Goal: Transaction & Acquisition: Purchase product/service

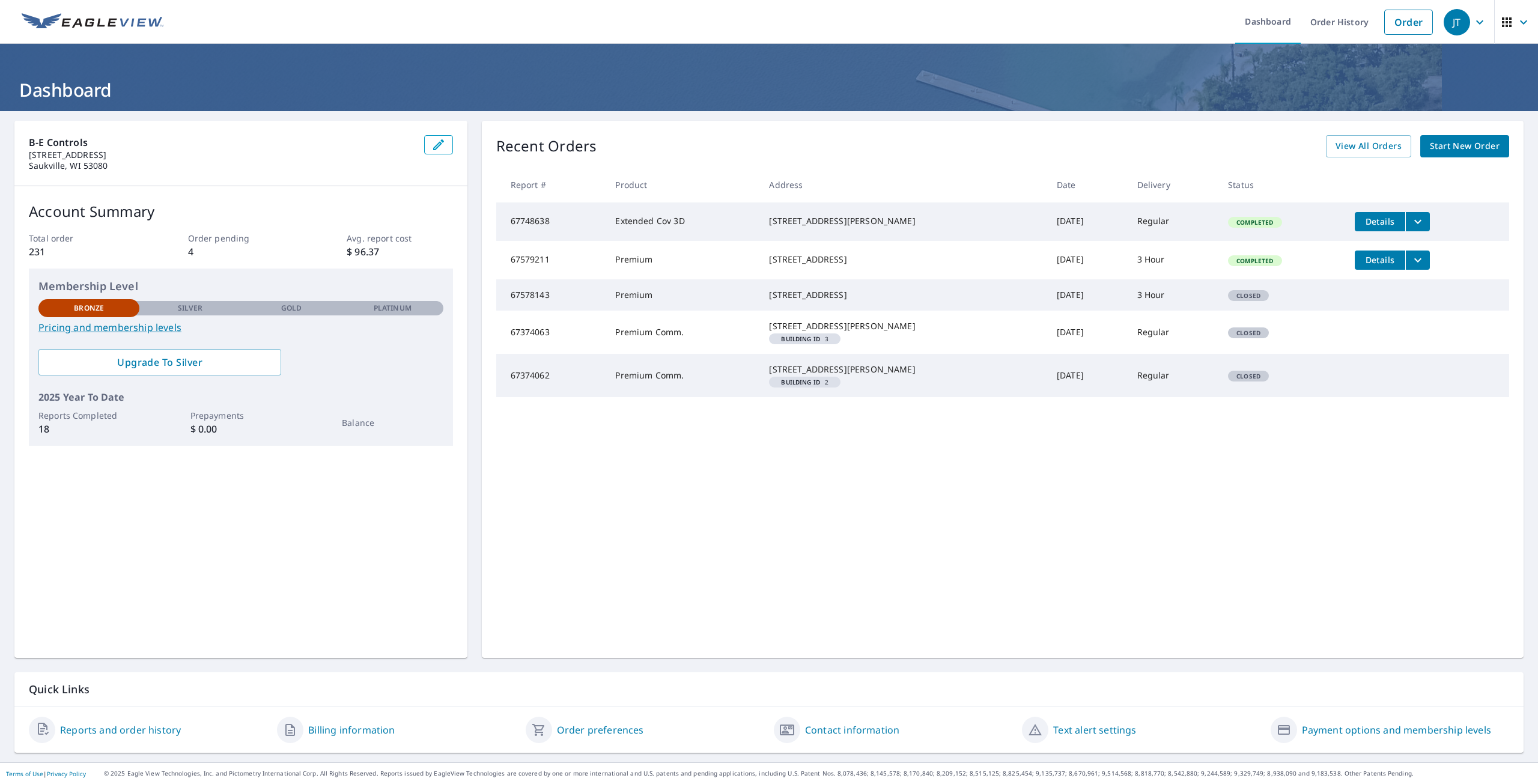
click at [1463, 148] on span "Start New Order" at bounding box center [1465, 146] width 70 height 15
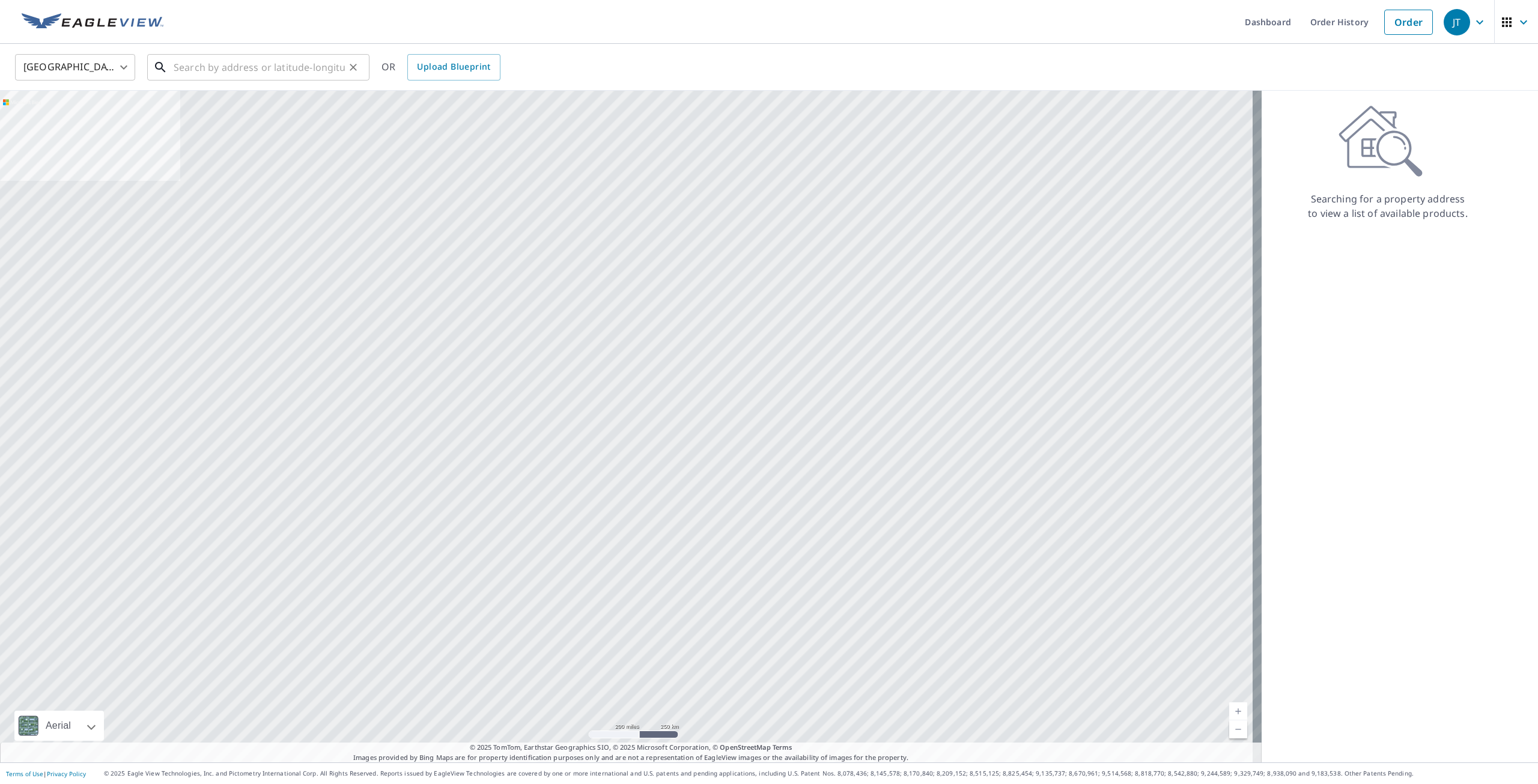
click at [193, 68] on input "text" at bounding box center [259, 67] width 172 height 33
click at [211, 104] on span "6298 Nabob Dr" at bounding box center [266, 102] width 188 height 15
type input "[STREET_ADDRESS]"
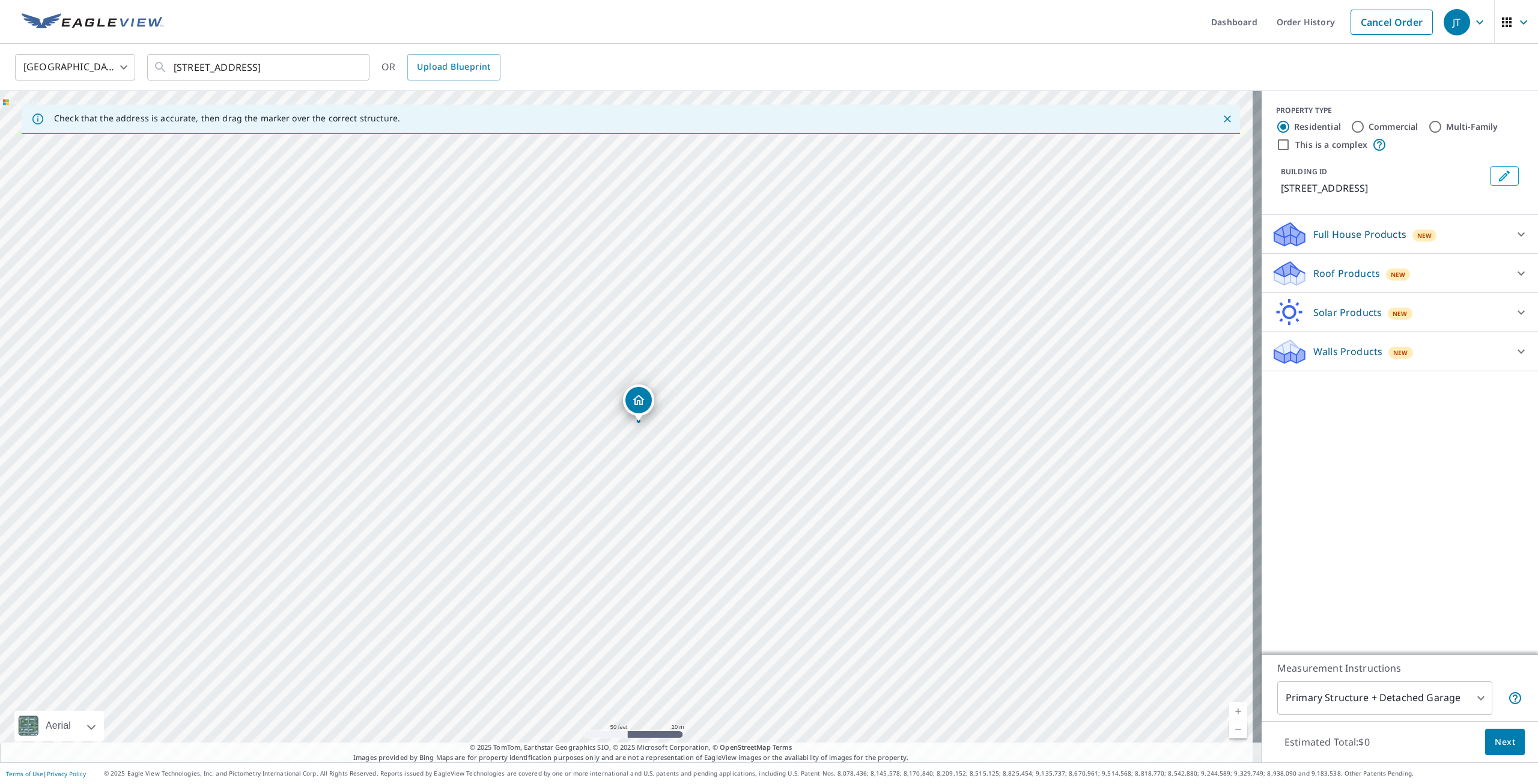
drag, startPoint x: 625, startPoint y: 399, endPoint x: 637, endPoint y: 395, distance: 12.6
click at [1348, 269] on p "Roof Products" at bounding box center [1347, 273] width 67 height 15
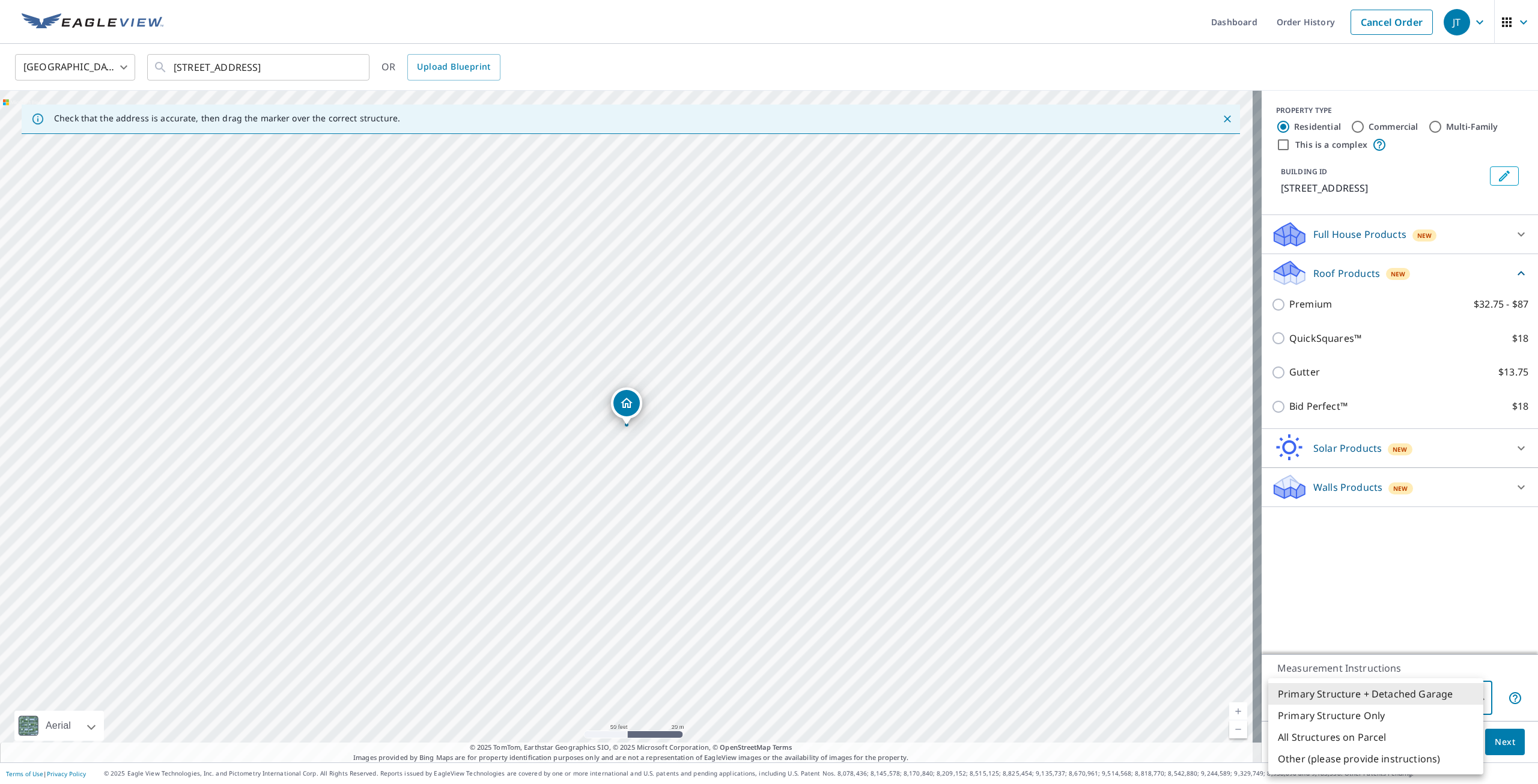
click at [1472, 695] on body "JT JT Dashboard Order History Cancel Order JT [GEOGRAPHIC_DATA] [GEOGRAPHIC_DAT…" at bounding box center [769, 392] width 1538 height 784
click at [1349, 718] on li "Primary Structure Only" at bounding box center [1375, 715] width 215 height 22
type input "2"
click at [1499, 745] on span "Next" at bounding box center [1505, 743] width 20 height 15
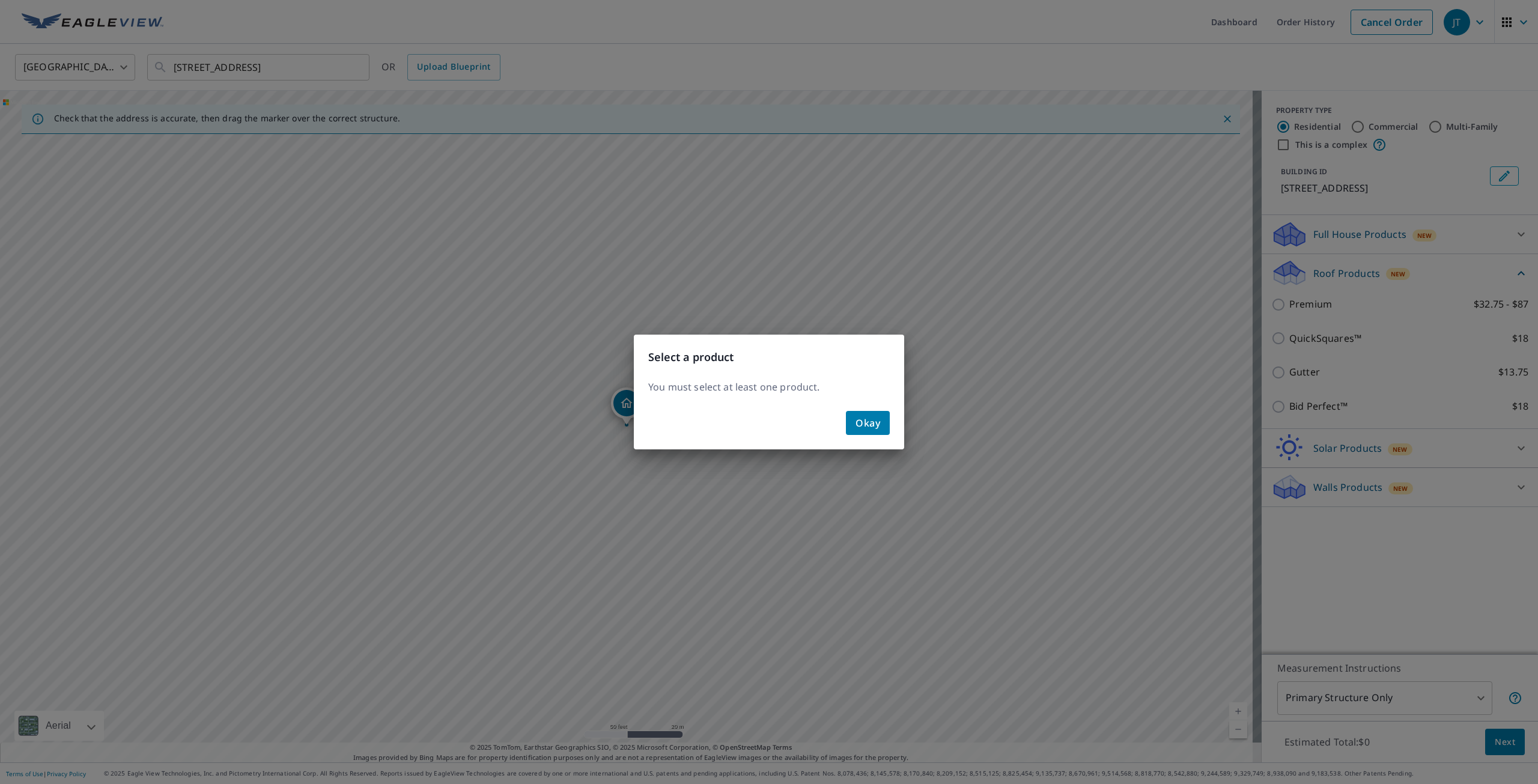
click at [869, 419] on span "Okay" at bounding box center [868, 423] width 24 height 17
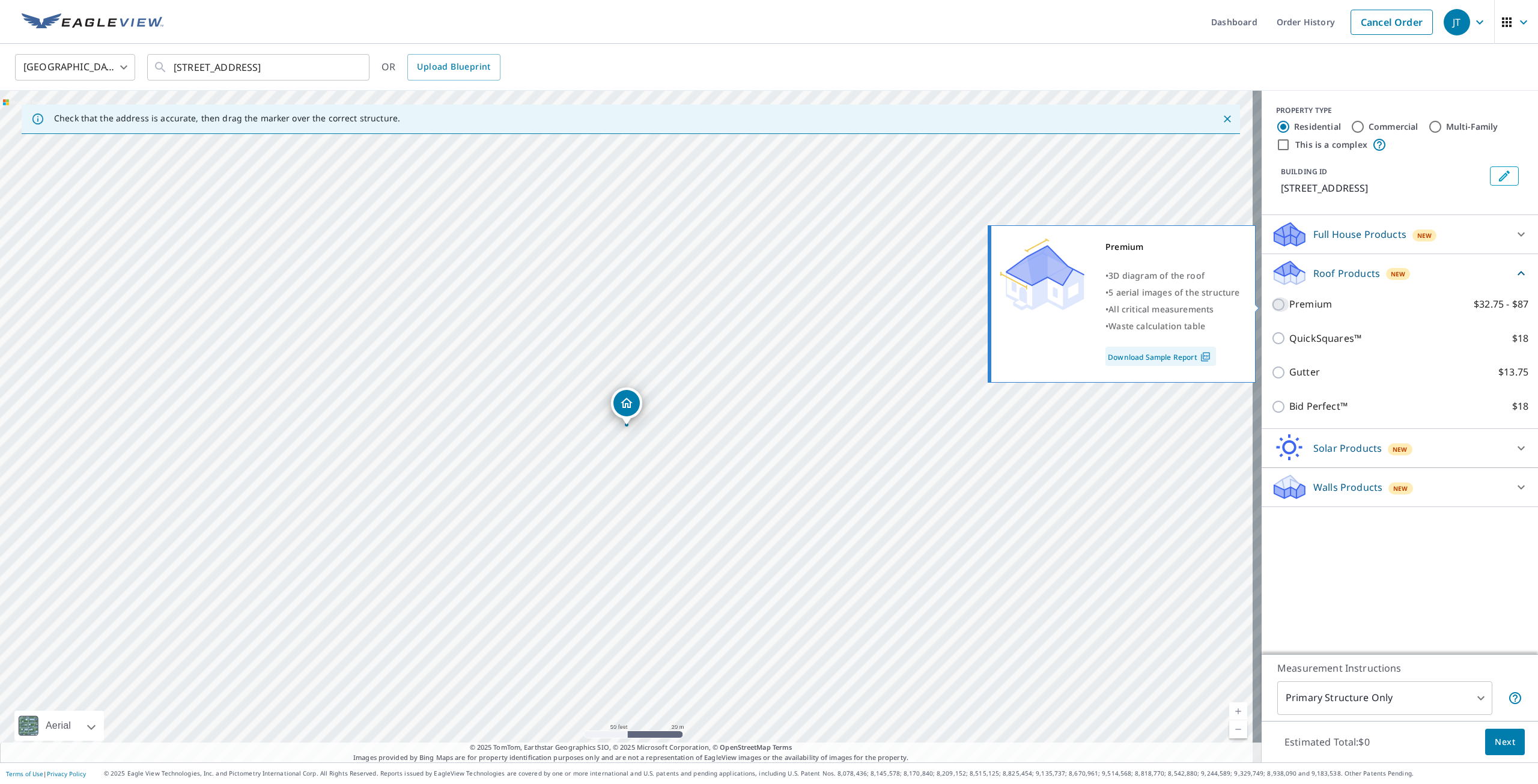
click at [1272, 302] on input "Premium $32.75 - $87" at bounding box center [1281, 304] width 18 height 15
checkbox input "true"
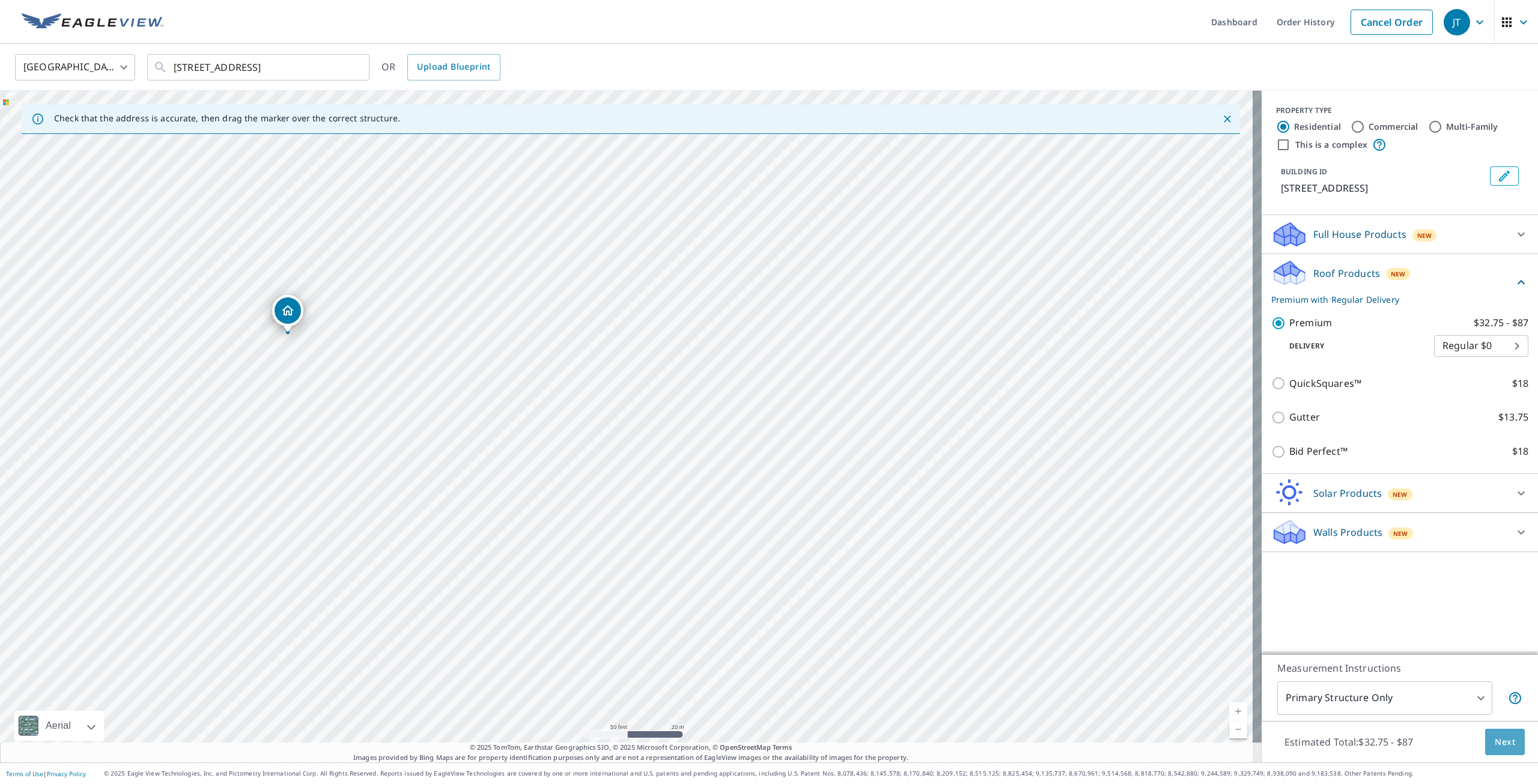
click at [1501, 745] on span "Next" at bounding box center [1505, 743] width 20 height 15
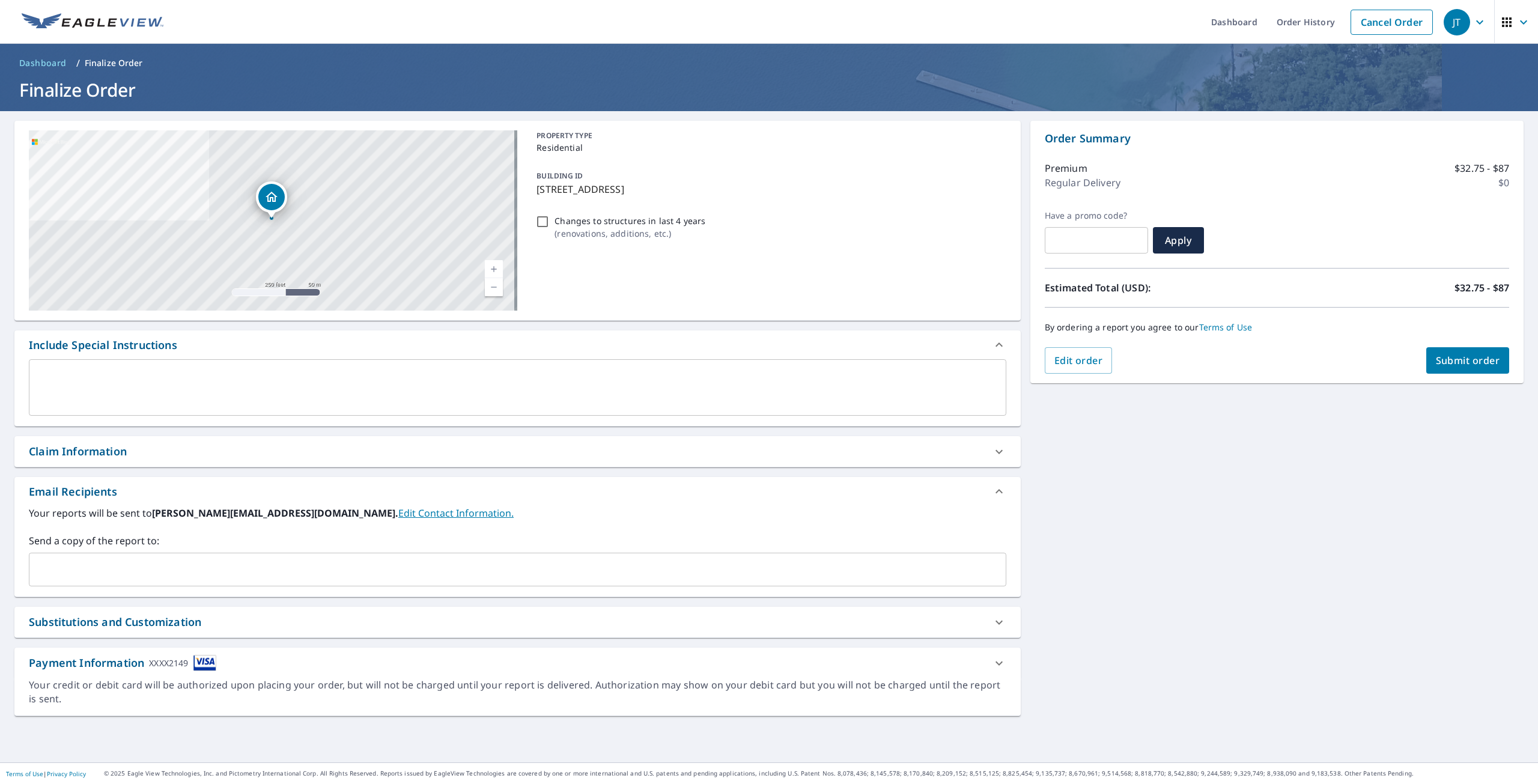
click at [105, 566] on input "text" at bounding box center [508, 569] width 949 height 23
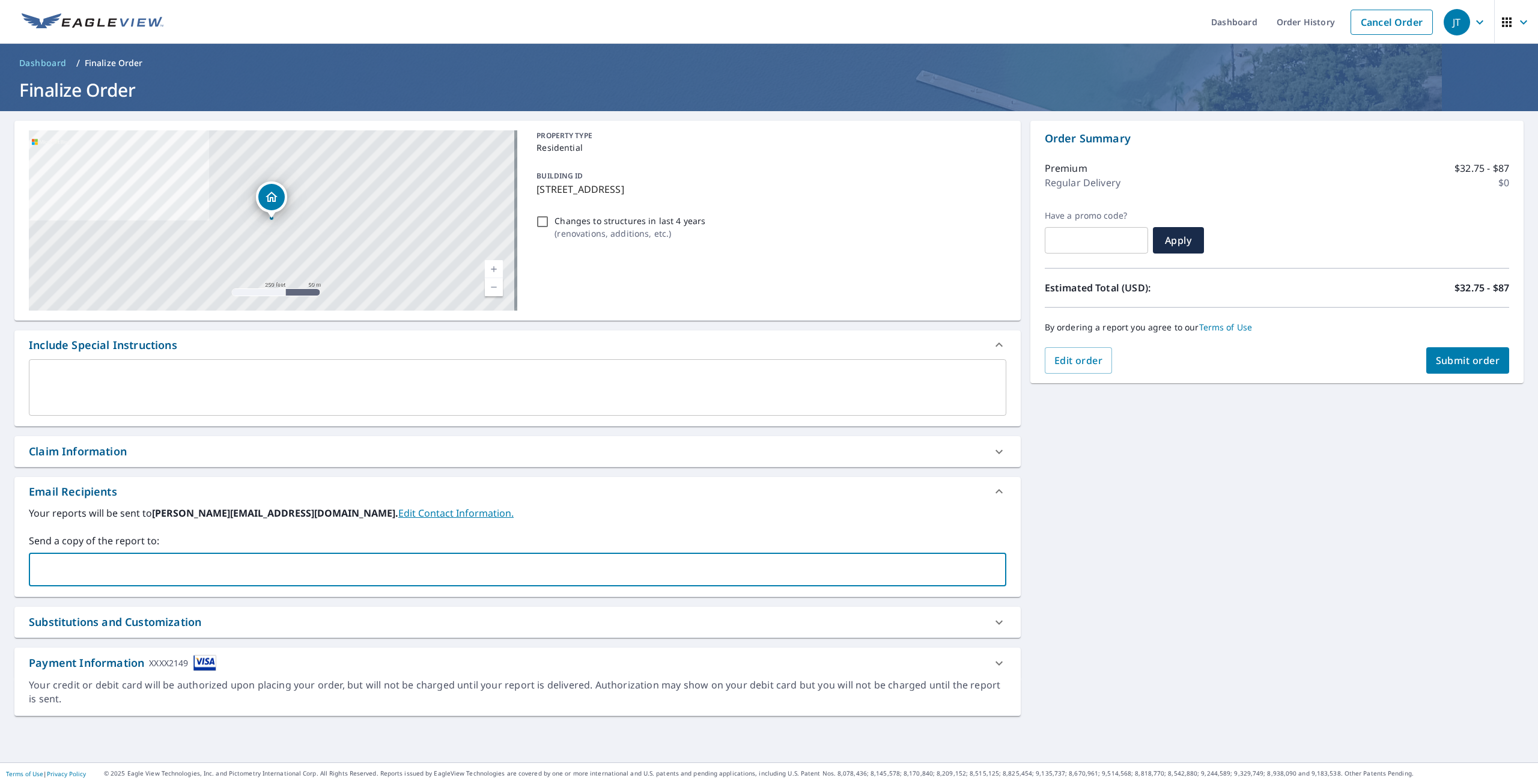
type input "[PERSON_NAME][EMAIL_ADDRESS][DOMAIN_NAME]"
click at [1473, 358] on span "Submit order" at bounding box center [1468, 360] width 64 height 13
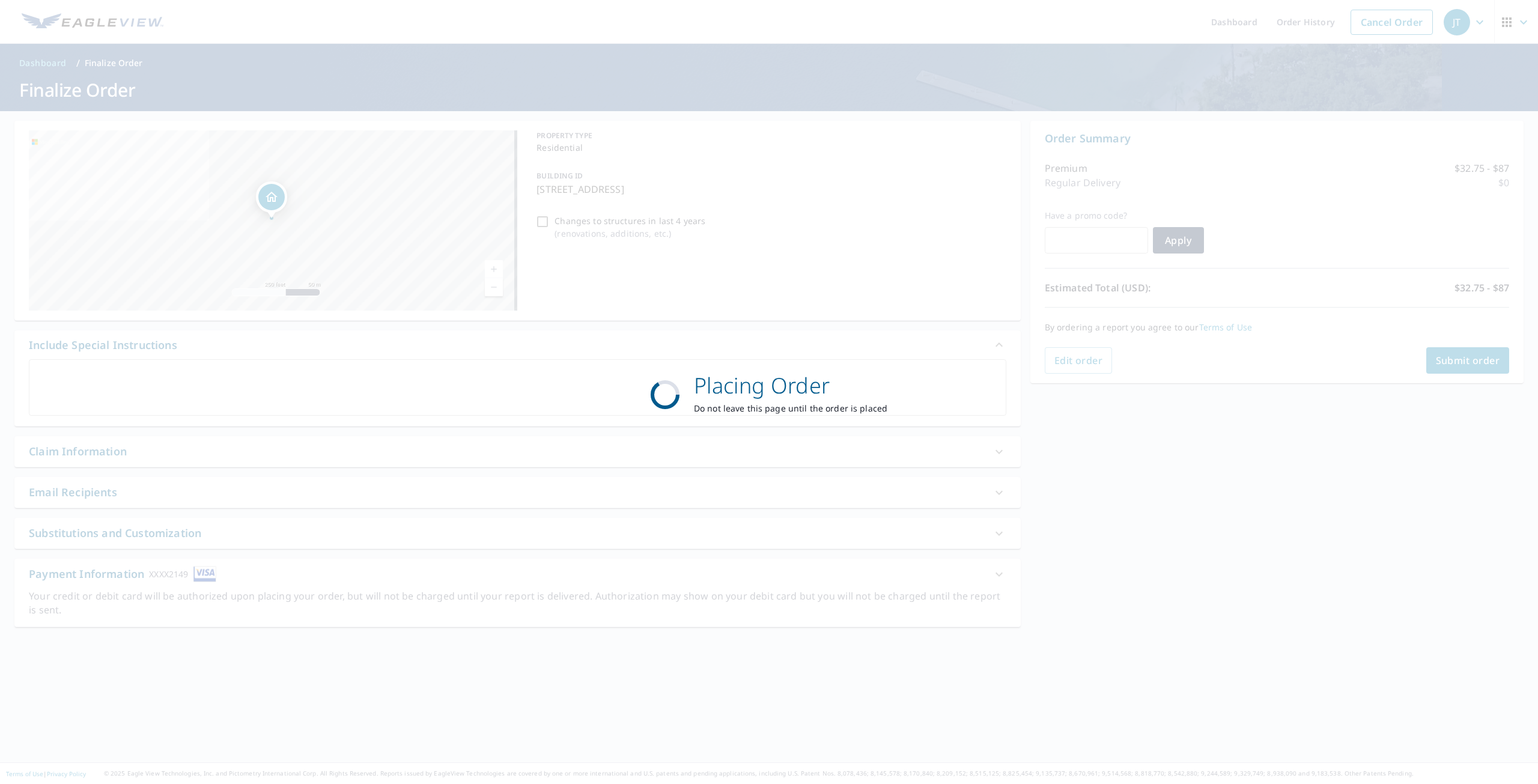
checkbox input "true"
